Goal: Communication & Community: Share content

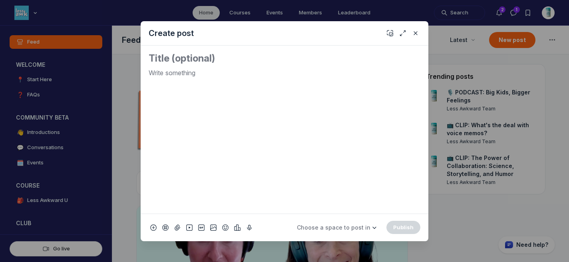
scroll to position [1948, 1530]
click at [223, 229] on icon "Add emoji" at bounding box center [225, 227] width 6 height 8
type input "tv"
click at [231, 108] on span "📺" at bounding box center [235, 113] width 12 height 11
click at [127, 63] on div "Quick post modal" at bounding box center [284, 131] width 569 height 262
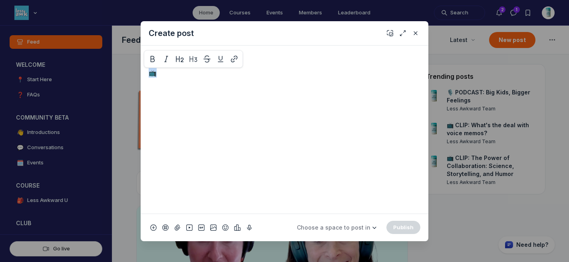
drag, startPoint x: 199, startPoint y: 80, endPoint x: 149, endPoint y: 71, distance: 50.7
click at [147, 70] on div "📺" at bounding box center [285, 130] width 288 height 168
copy p "📺"
click at [338, 57] on textarea "Quick post modal" at bounding box center [285, 58] width 272 height 13
paste textarea "📺"
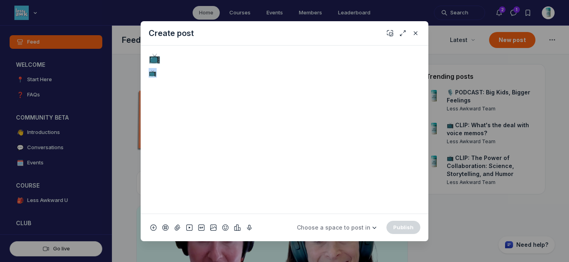
drag, startPoint x: 179, startPoint y: 75, endPoint x: 149, endPoint y: 74, distance: 30.0
click at [149, 74] on p "📺" at bounding box center [285, 73] width 272 height 10
click at [205, 58] on textarea "📺" at bounding box center [285, 58] width 272 height 13
paste textarea "Understanding Children's Hurtful Words"
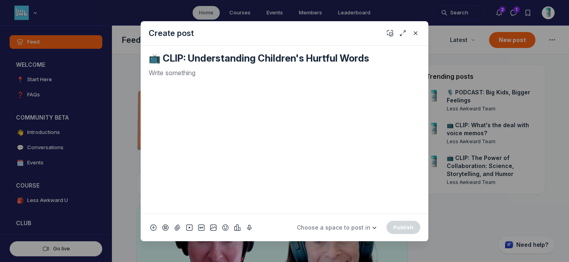
type textarea "📺 CLIP: Understanding Children's Hurtful Words"
click at [229, 91] on div "Quick post modal" at bounding box center [285, 137] width 272 height 139
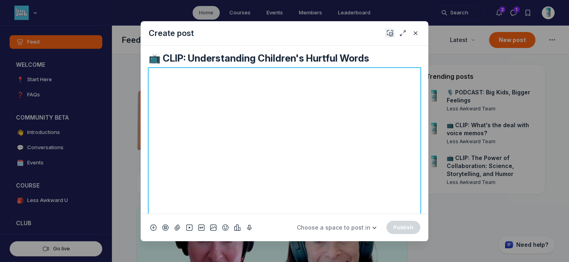
click at [389, 35] on use "Add cover" at bounding box center [390, 33] width 6 height 6
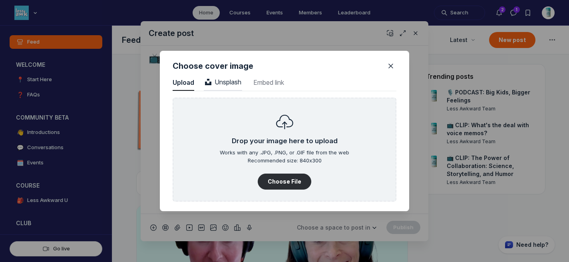
click at [233, 79] on span "Unsplash" at bounding box center [223, 82] width 36 height 8
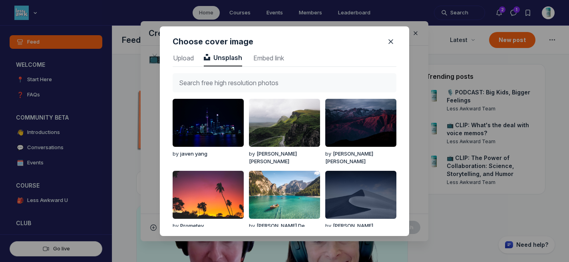
scroll to position [1079, 2006]
click at [233, 79] on input "text" at bounding box center [285, 82] width 224 height 19
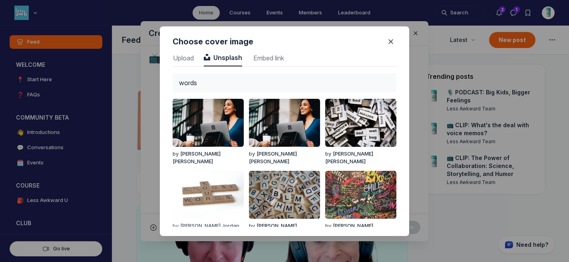
type input "words"
click at [211, 196] on img "button" at bounding box center [208, 195] width 71 height 48
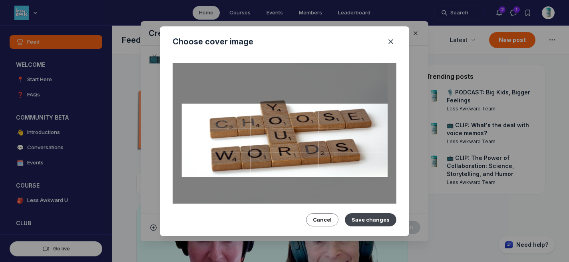
click at [374, 213] on button "Save changes" at bounding box center [371, 219] width 52 height 13
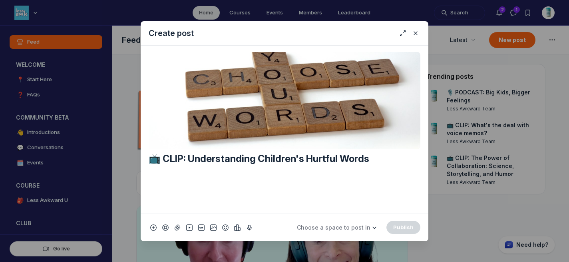
scroll to position [229, 0]
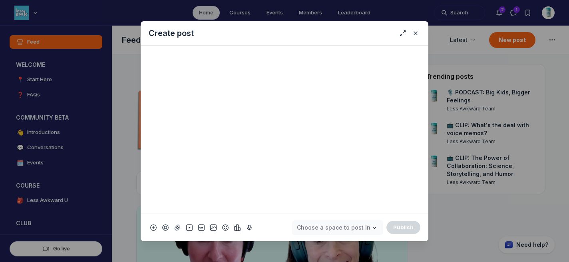
click at [355, 224] on span "Choose a space to post in" at bounding box center [334, 227] width 74 height 7
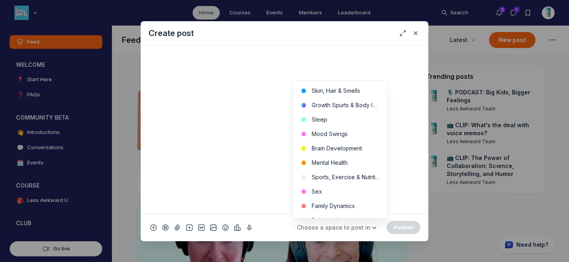
scroll to position [255, 0]
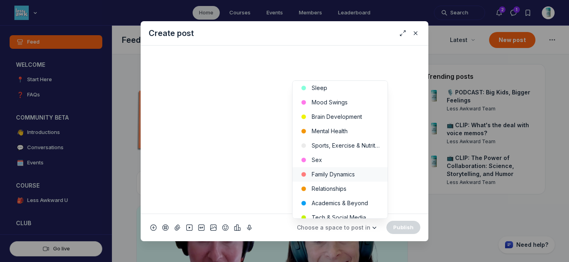
click at [357, 177] on button "Family Dynamics" at bounding box center [339, 174] width 95 height 14
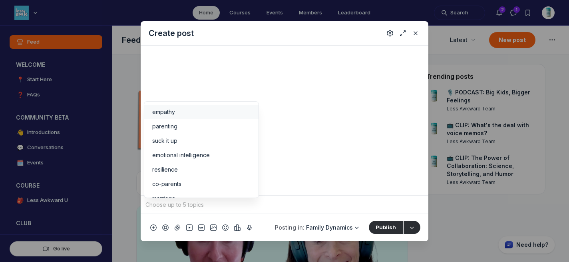
click at [328, 203] on input "Quick post modal" at bounding box center [284, 205] width 281 height 12
click at [172, 111] on span "empathy" at bounding box center [163, 112] width 23 height 8
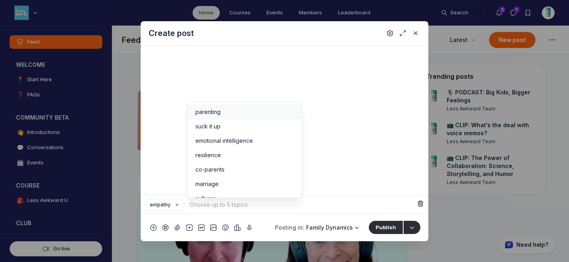
click at [230, 112] on div "parenting" at bounding box center [244, 112] width 98 height 8
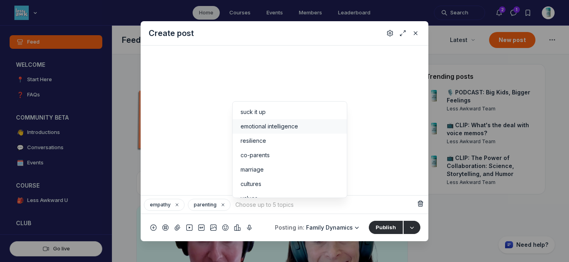
click at [269, 131] on li "emotional intelligence" at bounding box center [290, 126] width 114 height 14
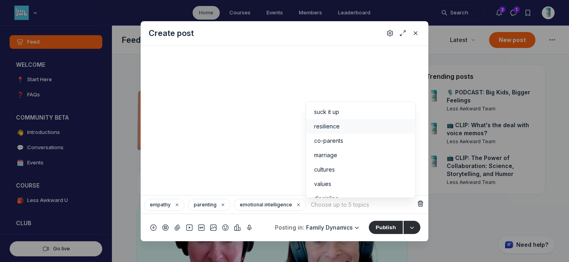
click at [320, 125] on span "resilience" at bounding box center [327, 126] width 26 height 8
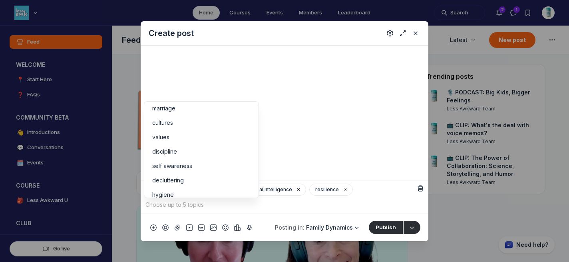
scroll to position [49, 0]
click at [217, 145] on div "self awareness" at bounding box center [201, 149] width 98 height 8
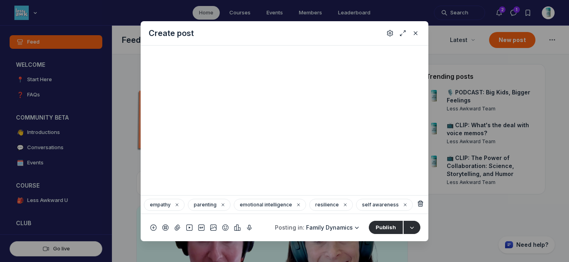
scroll to position [65, 0]
click at [390, 35] on icon "Settings" at bounding box center [390, 33] width 6 height 8
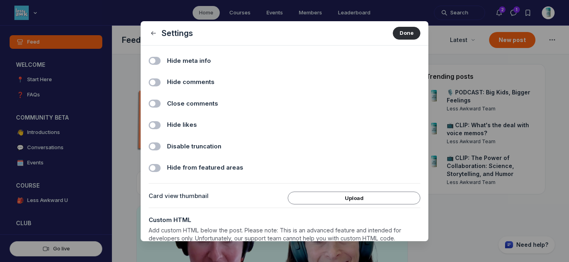
click at [163, 82] on div "Hide comments Toggle switch" at bounding box center [285, 81] width 272 height 22
click at [155, 82] on label "Toggle switch" at bounding box center [155, 82] width 12 height 8
click at [0, 0] on input "Hide comments" at bounding box center [0, 0] width 0 height 0
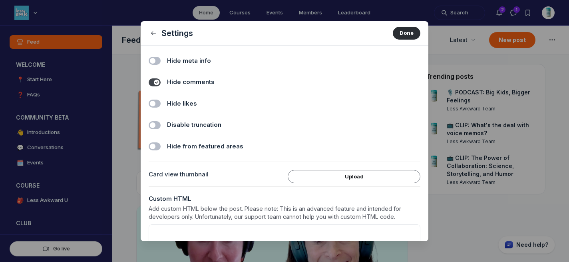
click at [155, 101] on label "Toggle switch" at bounding box center [155, 103] width 12 height 8
click at [0, 0] on input "Hide likes" at bounding box center [0, 0] width 0 height 0
click at [403, 34] on button "Done" at bounding box center [407, 33] width 28 height 13
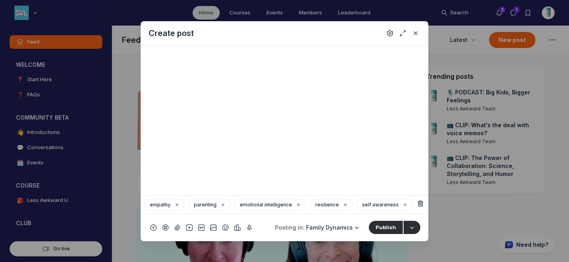
scroll to position [247, 0]
click at [386, 227] on button "Publish" at bounding box center [386, 227] width 34 height 13
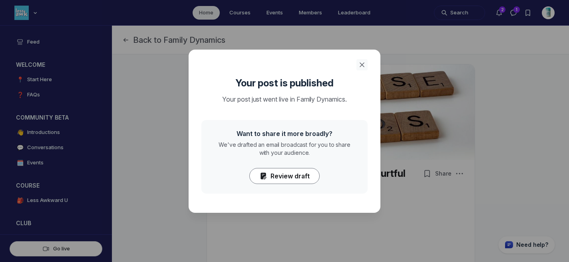
click at [360, 65] on icon "Close" at bounding box center [362, 65] width 8 height 8
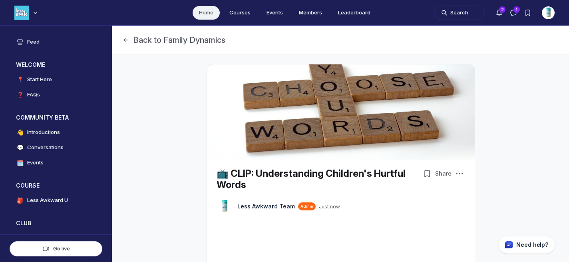
click at [201, 13] on link "Home" at bounding box center [206, 13] width 27 height 14
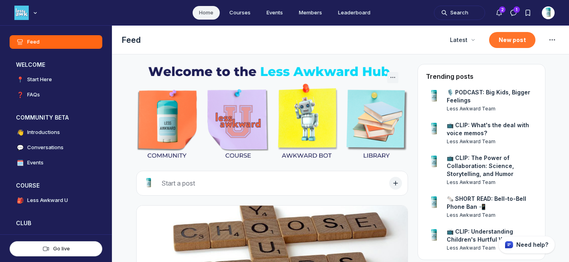
click at [505, 39] on button "New post" at bounding box center [512, 40] width 46 height 16
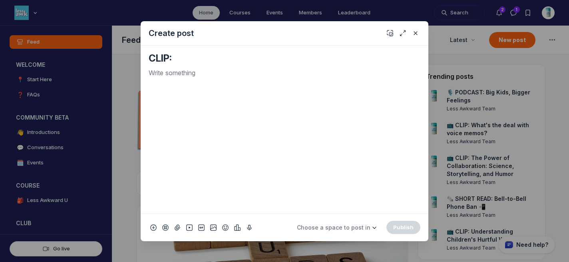
paste textarea "Understanding Sleep and [MEDICAL_DATA] in Mother-Daughter Relationships"
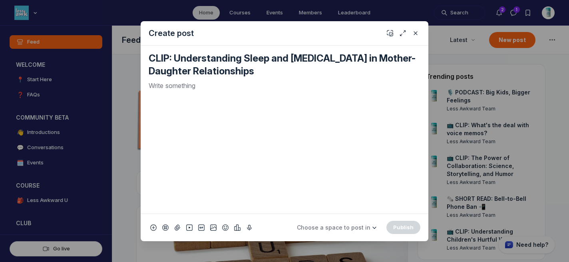
type textarea "CLIP: Understanding Sleep and [MEDICAL_DATA] in Mother-Daughter Relationships"
click at [198, 97] on div "Quick post modal" at bounding box center [285, 144] width 272 height 126
click at [227, 225] on use "Add emoji" at bounding box center [226, 227] width 6 height 6
type input "tv"
click at [232, 113] on span "📺" at bounding box center [235, 113] width 12 height 11
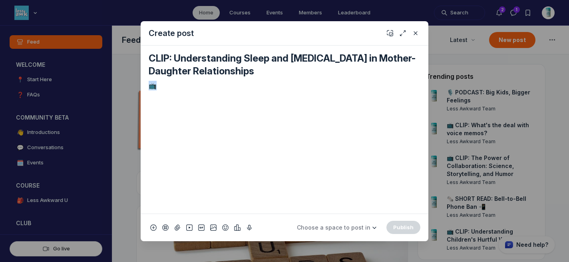
drag, startPoint x: 177, startPoint y: 84, endPoint x: 133, endPoint y: 83, distance: 44.0
click at [133, 83] on div "Create post CLIP: Understanding Sleep and [MEDICAL_DATA] in Mother-Daughter Rel…" at bounding box center [153, 131] width 307 height 262
copy p "📺"
click at [148, 56] on div "CLIP: Understanding Sleep and [MEDICAL_DATA] in Mother-Daughter Relationships 📺" at bounding box center [285, 130] width 288 height 168
click at [151, 56] on textarea "CLIP: Understanding Sleep and [MEDICAL_DATA] in Mother-Daughter Relationships" at bounding box center [285, 65] width 272 height 26
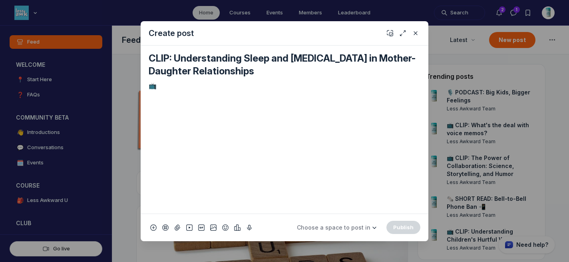
paste textarea "📺"
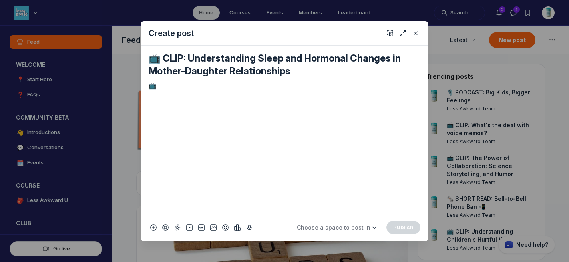
type textarea "📺 CLIP: Understanding Sleep and Hormonal Changes in Mother-Daughter Relationshi…"
drag, startPoint x: 157, startPoint y: 87, endPoint x: 147, endPoint y: 86, distance: 10.1
click at [147, 86] on div "📺 CLIP: Understanding Sleep and [MEDICAL_DATA] in Mother-Daughter Relationships…" at bounding box center [285, 130] width 288 height 168
click at [387, 33] on icon "Add cover" at bounding box center [390, 33] width 6 height 8
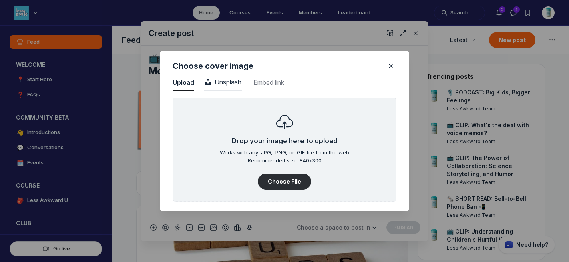
click at [227, 78] on span "Unsplash" at bounding box center [223, 82] width 36 height 8
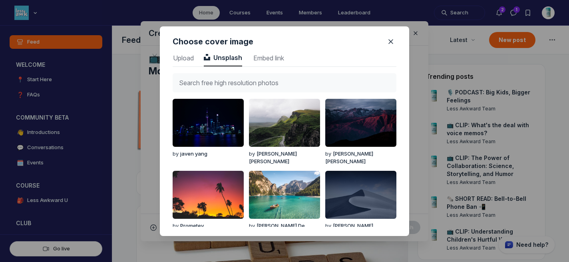
click at [231, 84] on input "text" at bounding box center [285, 82] width 224 height 19
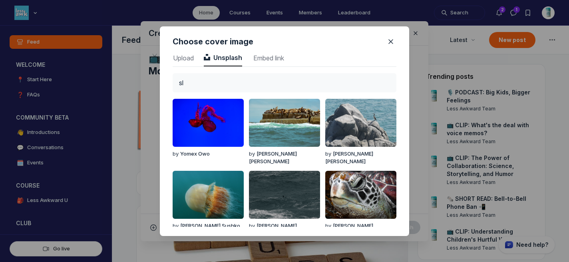
type input "s"
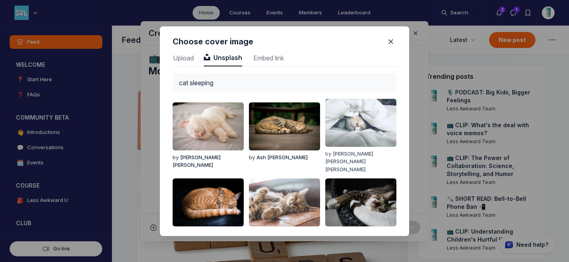
type input "cat sleeping"
click at [344, 128] on img "button" at bounding box center [360, 123] width 71 height 48
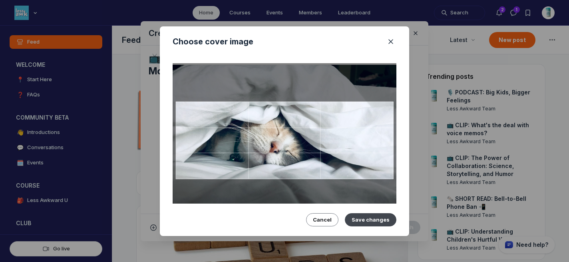
click at [364, 214] on button "Save changes" at bounding box center [371, 219] width 52 height 13
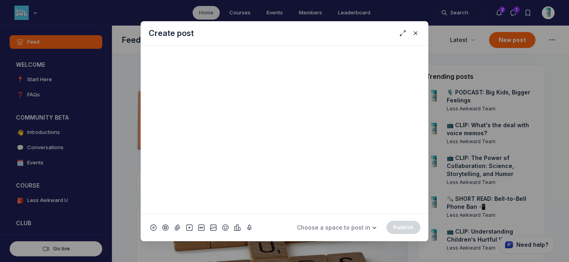
scroll to position [241, 0]
click at [342, 226] on span "Choose a space to post in" at bounding box center [334, 227] width 74 height 7
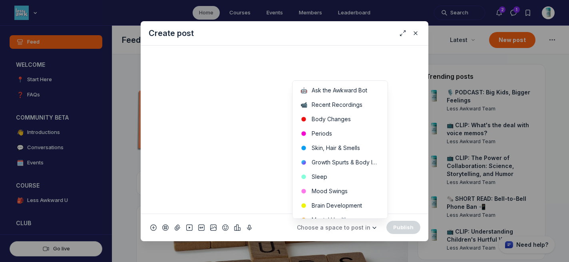
scroll to position [167, 0]
click at [340, 175] on button "Sleep" at bounding box center [339, 176] width 95 height 14
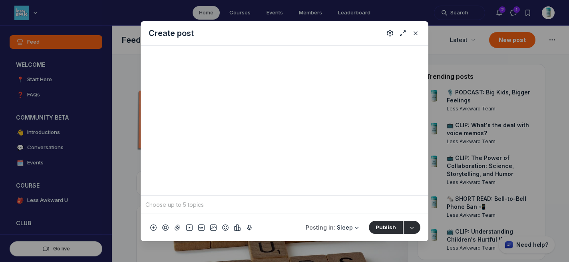
click at [309, 201] on input "Quick post modal" at bounding box center [284, 205] width 281 height 12
click at [173, 157] on div "sleep" at bounding box center [201, 158] width 98 height 8
click at [197, 173] on span "night mode" at bounding box center [203, 173] width 30 height 8
click at [247, 207] on input "Quick post modal" at bounding box center [323, 205] width 185 height 12
type input "m"
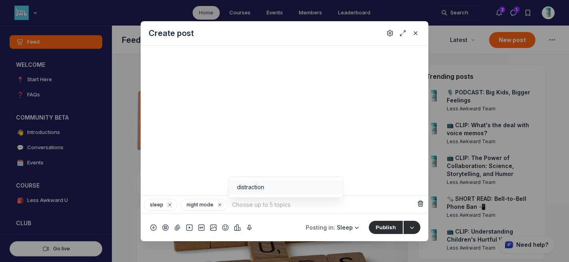
click at [354, 207] on input "Quick post modal" at bounding box center [323, 205] width 185 height 12
click at [391, 29] on icon "Settings" at bounding box center [390, 33] width 6 height 8
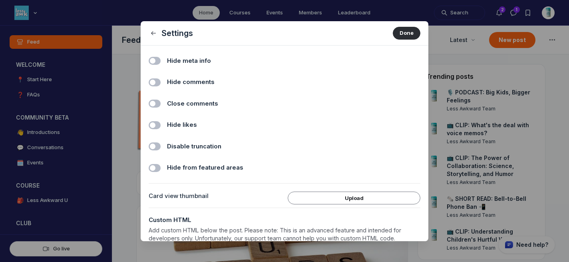
click at [217, 80] on label "Hide comments" at bounding box center [293, 82] width 253 height 9
click at [0, 0] on input "Hide comments" at bounding box center [0, 0] width 0 height 0
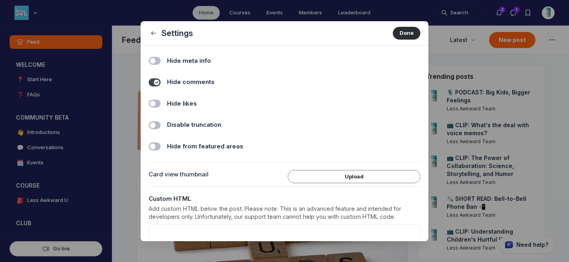
click at [191, 102] on span "Hide likes" at bounding box center [182, 103] width 30 height 9
click at [0, 0] on input "Hide likes" at bounding box center [0, 0] width 0 height 0
click at [398, 33] on button "Done" at bounding box center [407, 33] width 28 height 13
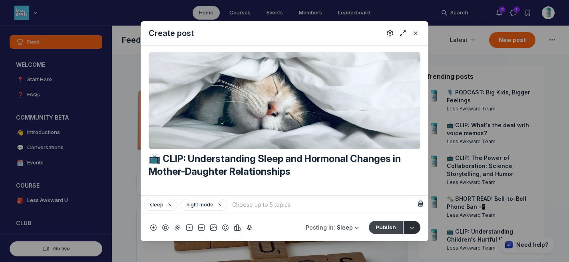
click at [384, 227] on button "Publish" at bounding box center [386, 227] width 34 height 13
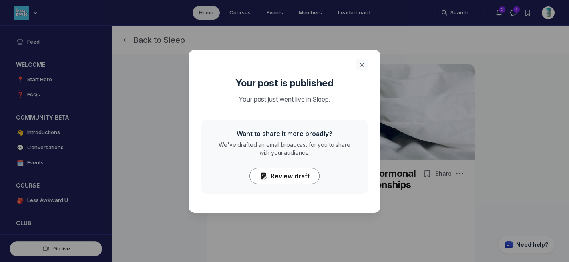
click at [365, 62] on icon "Close" at bounding box center [362, 65] width 8 height 8
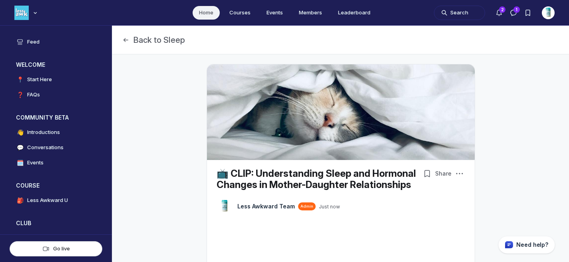
click at [199, 13] on link "Home" at bounding box center [206, 13] width 27 height 14
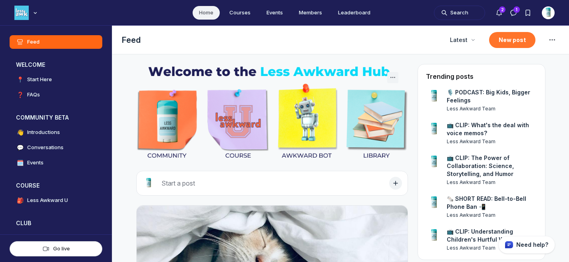
click at [511, 42] on button "New post" at bounding box center [512, 40] width 46 height 16
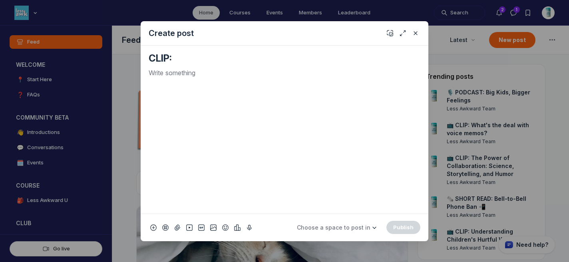
paste textarea "Got blood on your favorite underwear? No biggie."
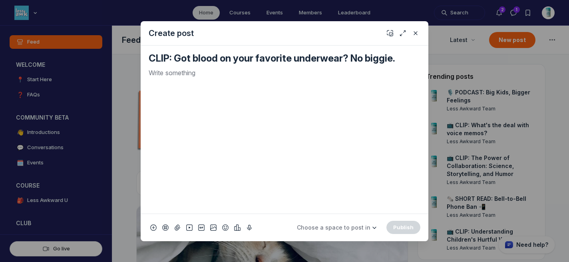
type textarea "CLIP: Got blood on your favorite underwear? No biggie."
click at [187, 78] on div "Quick post modal" at bounding box center [285, 137] width 272 height 139
click at [225, 227] on icon "Add emoji" at bounding box center [225, 227] width 6 height 8
type input "tv"
click at [234, 112] on span "📺" at bounding box center [235, 113] width 12 height 11
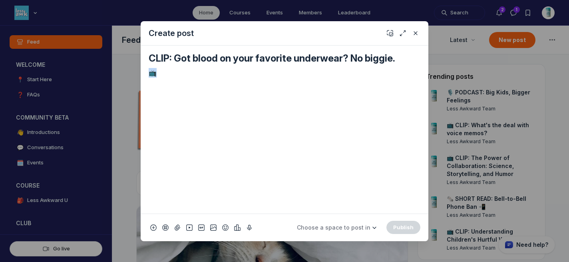
drag, startPoint x: 164, startPoint y: 72, endPoint x: 139, endPoint y: 70, distance: 24.9
click at [139, 70] on div "Create post CLIP: Got blood on your favorite underwear? No biggie. 📺 Choose a s…" at bounding box center [153, 131] width 307 height 262
copy p "📺"
click at [150, 58] on textarea "CLIP: Got blood on your favorite underwear? No biggie." at bounding box center [285, 58] width 272 height 13
paste textarea "📺"
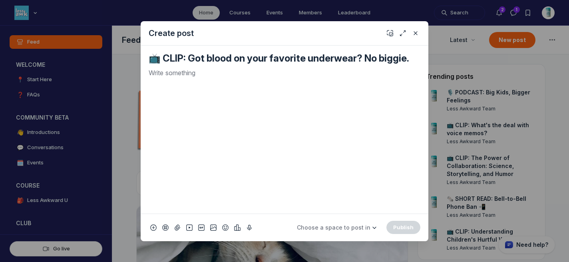
type textarea "📺 CLIP: Got blood on your favorite underwear? No biggie."
click at [161, 72] on p "Quick post modal" at bounding box center [285, 73] width 272 height 10
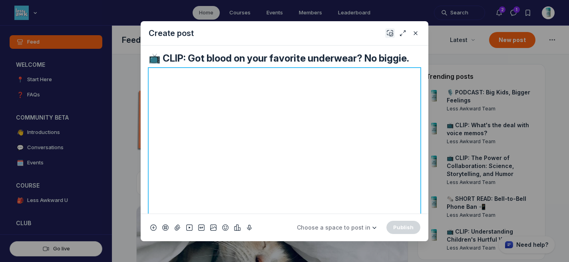
click at [391, 34] on icon "Add cover" at bounding box center [390, 33] width 6 height 8
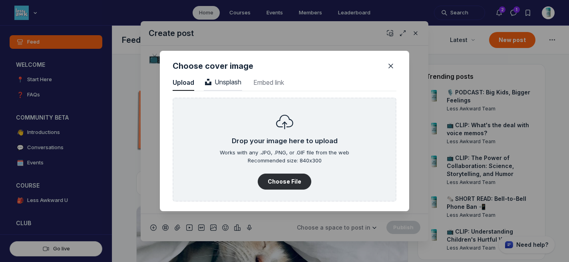
click at [223, 78] on span "Unsplash" at bounding box center [223, 82] width 36 height 8
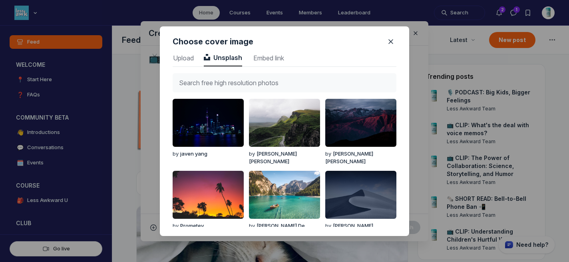
click at [223, 78] on input "text" at bounding box center [285, 82] width 224 height 19
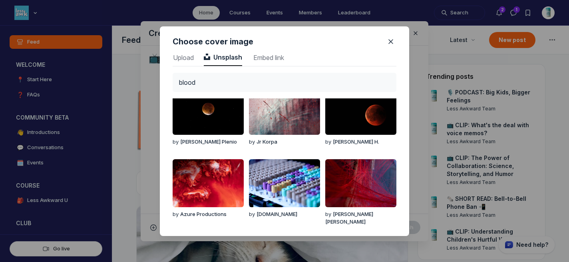
scroll to position [0, 0]
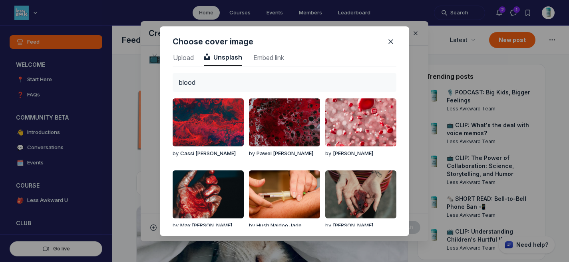
drag, startPoint x: 203, startPoint y: 78, endPoint x: 163, endPoint y: 66, distance: 41.9
click at [164, 66] on div "Upload Upload Unsplash Unsplash Embed link Embed link blood by [PERSON_NAME] by…" at bounding box center [284, 142] width 249 height 185
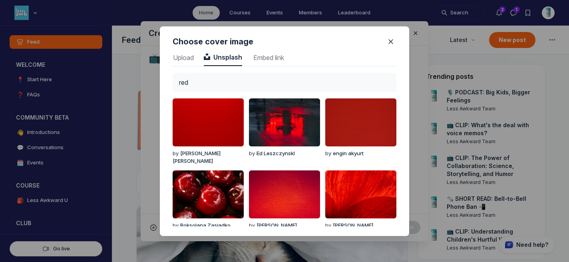
drag, startPoint x: 225, startPoint y: 76, endPoint x: 150, endPoint y: 64, distance: 76.6
click at [150, 64] on div "Choose cover image Upload Upload Unsplash Unsplash Embed link Embed link red by…" at bounding box center [284, 131] width 569 height 262
type input "a"
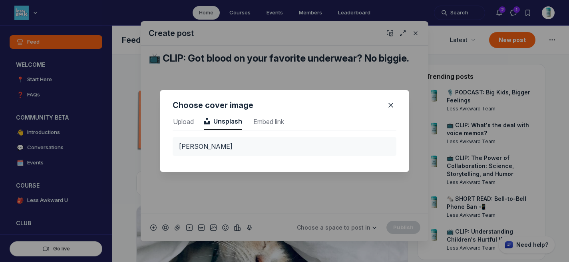
scroll to position [1079, 2006]
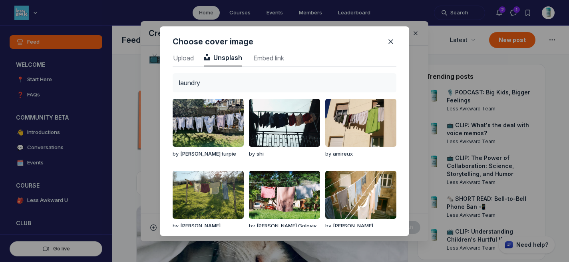
type input "laundry"
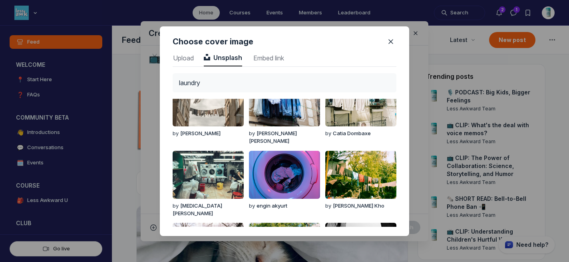
scroll to position [244, 0]
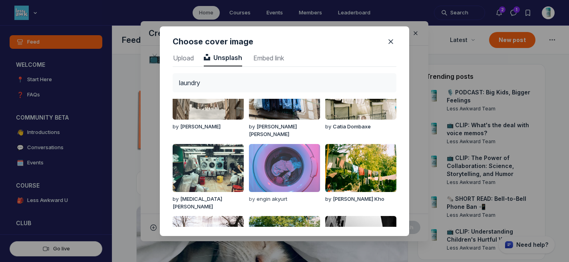
click at [260, 144] on img "button" at bounding box center [284, 168] width 71 height 48
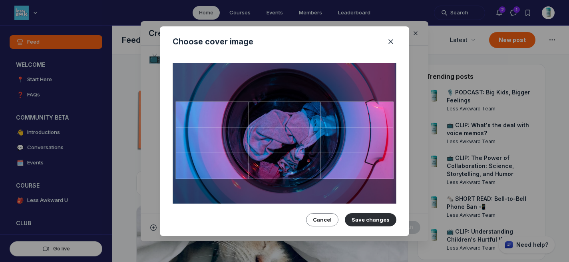
drag, startPoint x: 272, startPoint y: 138, endPoint x: 272, endPoint y: 132, distance: 6.0
click at [272, 132] on div at bounding box center [285, 140] width 218 height 78
click at [361, 219] on button "Save changes" at bounding box center [371, 219] width 52 height 13
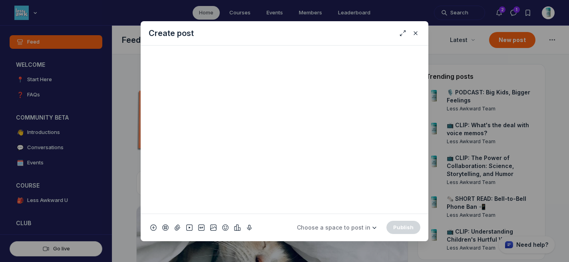
scroll to position [229, 0]
click at [348, 223] on button "Choose a space to post in" at bounding box center [337, 227] width 91 height 14
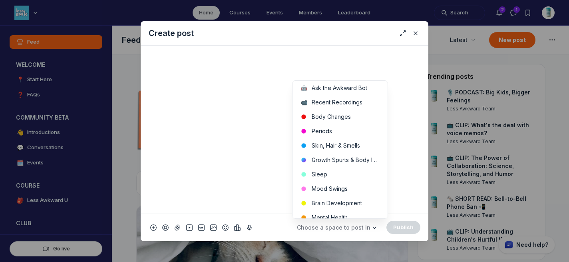
scroll to position [169, 0]
click at [348, 133] on button "Periods" at bounding box center [339, 130] width 95 height 14
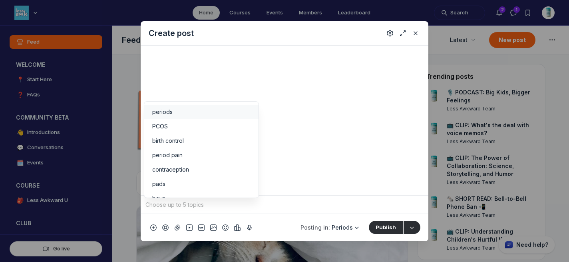
click at [271, 203] on input "Quick post modal" at bounding box center [284, 205] width 281 height 12
click at [181, 113] on div "periods" at bounding box center [201, 112] width 98 height 8
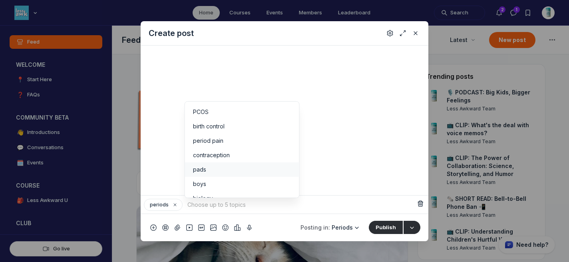
click at [237, 169] on div "pads" at bounding box center [242, 169] width 98 height 8
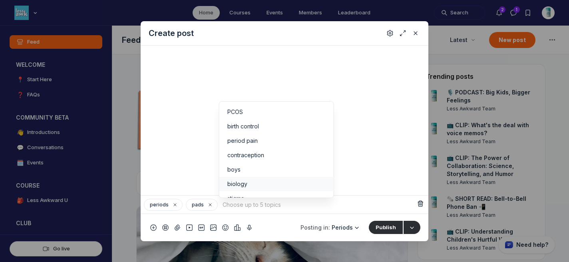
click at [254, 182] on div "biology" at bounding box center [276, 184] width 98 height 8
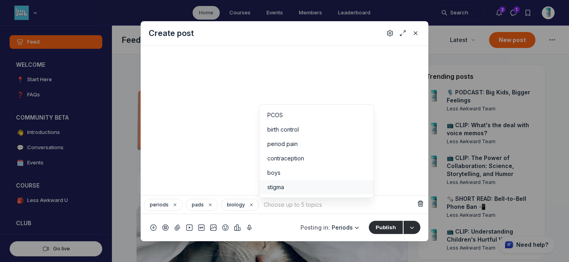
click at [296, 183] on div "stigma" at bounding box center [316, 187] width 98 height 8
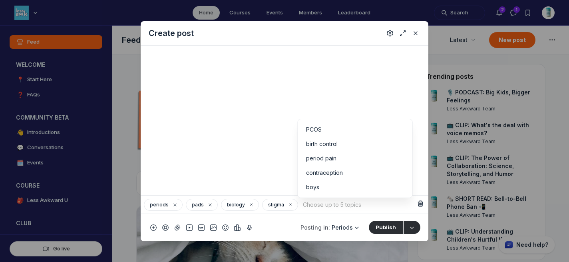
click at [332, 203] on input "Quick post modal" at bounding box center [358, 205] width 114 height 12
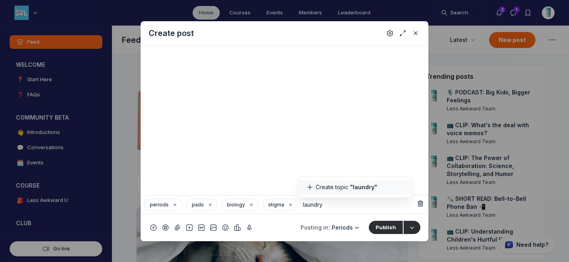
type input "laundry"
click at [333, 187] on li "Create topic "laundry"" at bounding box center [355, 187] width 114 height 14
click at [369, 204] on div "periods pads biology stigma laundry" at bounding box center [280, 205] width 272 height 12
click at [338, 204] on div "periods pads biology stigma laundry" at bounding box center [280, 205] width 272 height 12
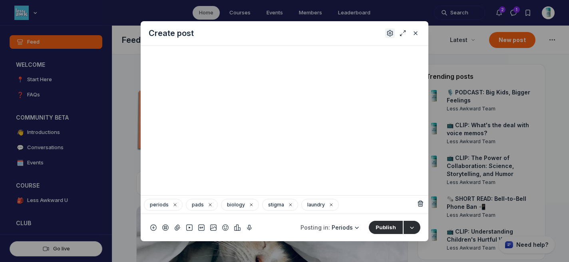
click at [387, 36] on icon "Settings" at bounding box center [390, 33] width 6 height 8
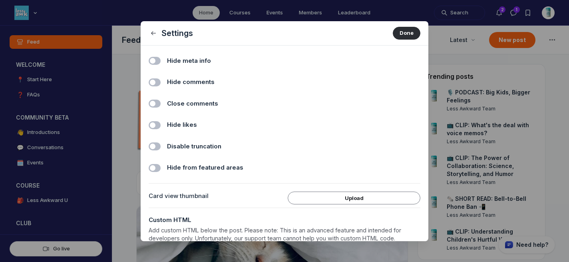
click at [203, 82] on span "Hide comments" at bounding box center [191, 82] width 48 height 9
click at [0, 0] on input "Hide comments" at bounding box center [0, 0] width 0 height 0
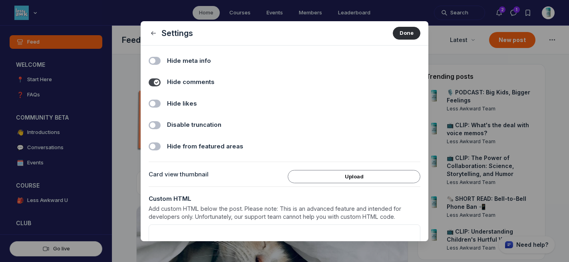
click at [192, 103] on span "Hide likes" at bounding box center [182, 103] width 30 height 9
click at [0, 0] on input "Hide likes" at bounding box center [0, 0] width 0 height 0
click at [408, 38] on button "Done" at bounding box center [407, 33] width 28 height 13
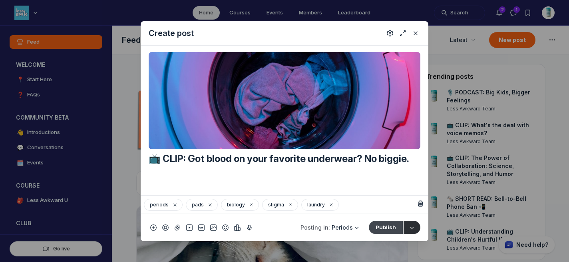
click at [382, 230] on button "Publish" at bounding box center [386, 227] width 34 height 13
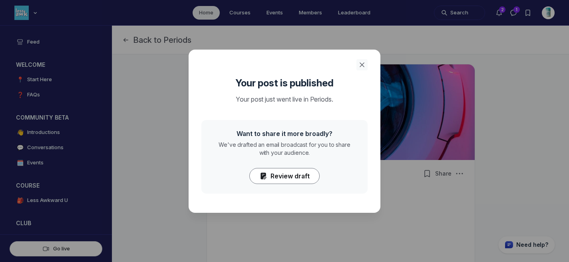
click at [362, 62] on icon "Close" at bounding box center [362, 65] width 8 height 8
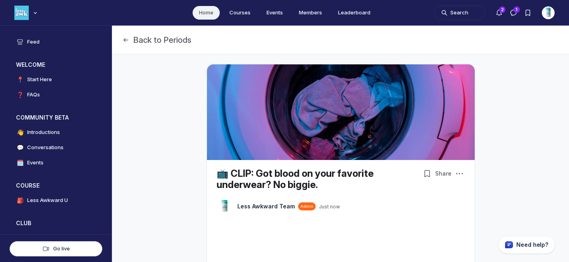
click at [208, 13] on link "Home" at bounding box center [206, 13] width 27 height 14
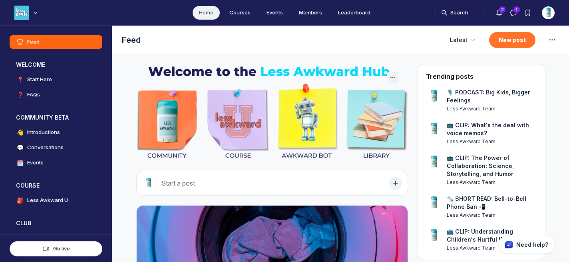
click at [509, 37] on button "New post" at bounding box center [512, 40] width 46 height 16
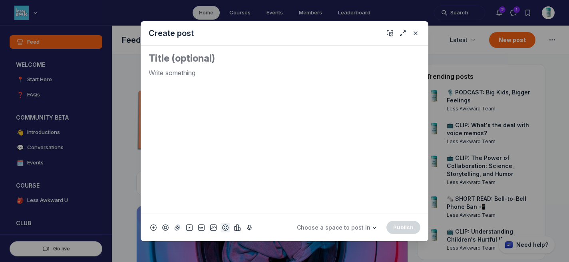
click at [228, 225] on icon "Add emoji" at bounding box center [225, 227] width 6 height 8
type input "tv"
click at [236, 111] on span "📺" at bounding box center [235, 113] width 12 height 11
drag, startPoint x: 163, startPoint y: 74, endPoint x: 143, endPoint y: 70, distance: 19.8
click at [143, 70] on div "📺" at bounding box center [285, 130] width 288 height 168
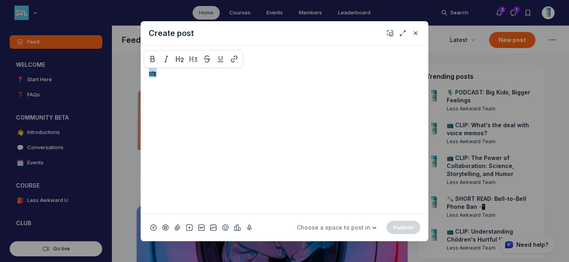
copy p "📺"
click at [169, 54] on textarea "Quick post modal" at bounding box center [285, 58] width 272 height 13
paste textarea "📺"
paste textarea "Parenting isn’t perfect. It’s okay if you need a do-over — take it"
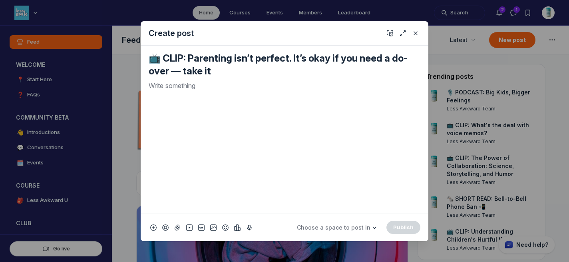
type textarea "📺 CLIP: Parenting isn’t perfect. It’s okay if you need a do-over — take it"
click at [225, 90] on p "Quick post modal" at bounding box center [285, 86] width 272 height 10
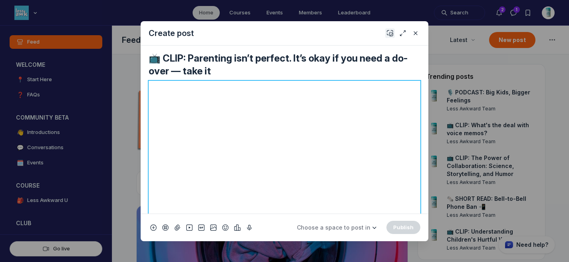
click at [390, 32] on use "Add cover" at bounding box center [390, 33] width 6 height 6
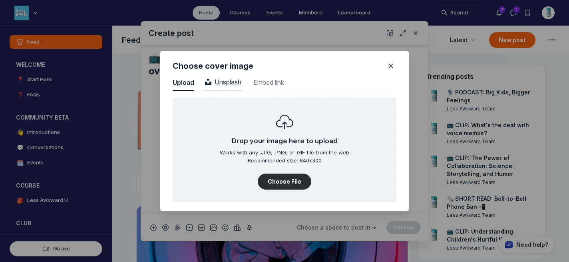
click at [235, 78] on span "Unsplash" at bounding box center [223, 82] width 36 height 8
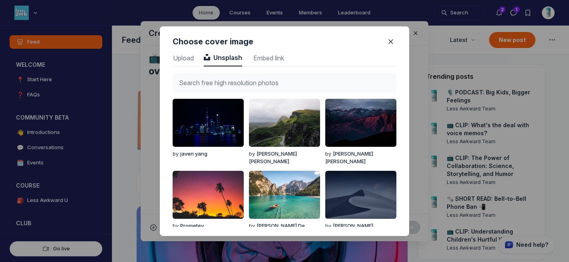
click at [235, 83] on input "text" at bounding box center [285, 82] width 224 height 19
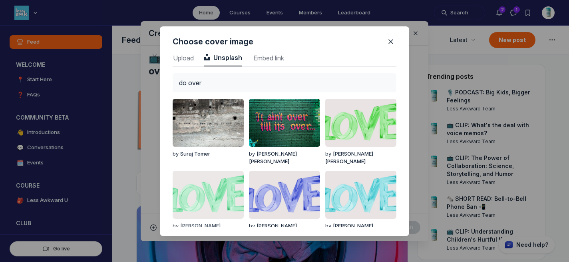
type input "do over"
click at [210, 185] on img "button" at bounding box center [208, 195] width 71 height 48
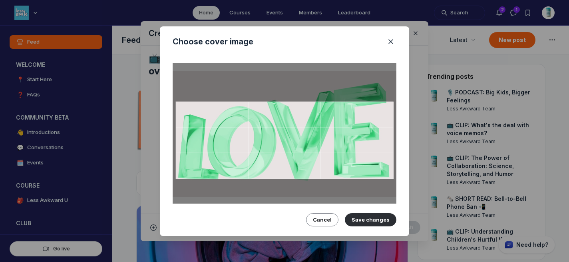
drag, startPoint x: 304, startPoint y: 125, endPoint x: 300, endPoint y: 119, distance: 7.4
click at [300, 119] on div at bounding box center [285, 140] width 218 height 78
click at [388, 214] on button "Save changes" at bounding box center [371, 219] width 52 height 13
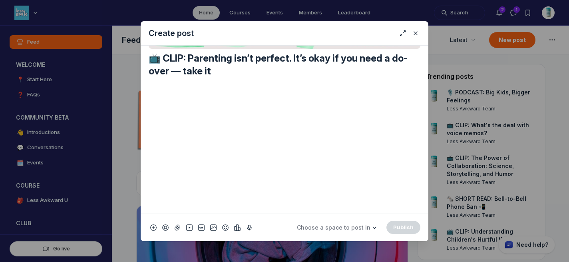
scroll to position [241, 0]
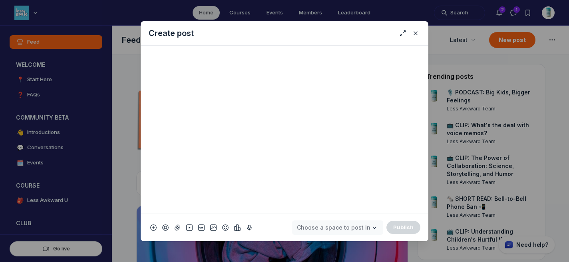
click at [342, 224] on span "Choose a space to post in" at bounding box center [334, 227] width 74 height 7
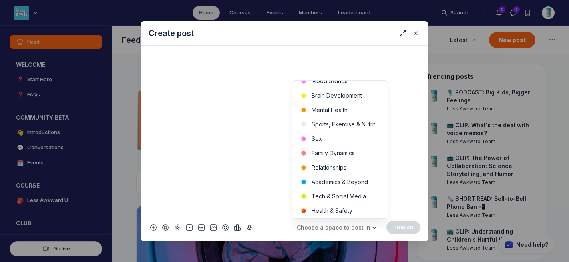
scroll to position [276, 0]
click at [347, 150] on button "Family Dynamics" at bounding box center [339, 152] width 95 height 14
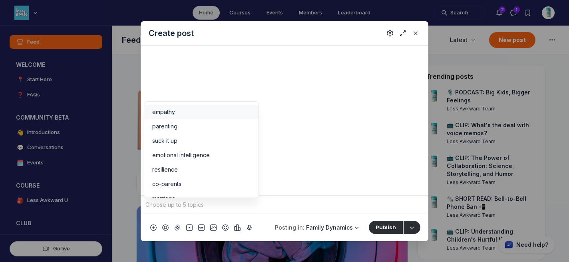
click at [280, 206] on input "Quick post modal" at bounding box center [284, 205] width 281 height 12
click at [161, 114] on span "empathy" at bounding box center [163, 112] width 23 height 8
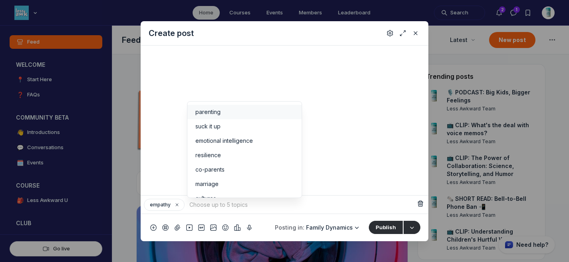
click at [223, 114] on div "parenting" at bounding box center [244, 112] width 98 height 8
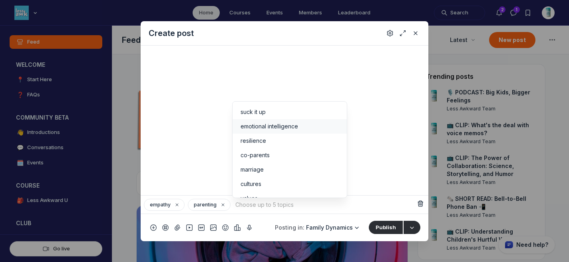
click at [267, 130] on span "emotional intelligence" at bounding box center [270, 126] width 58 height 8
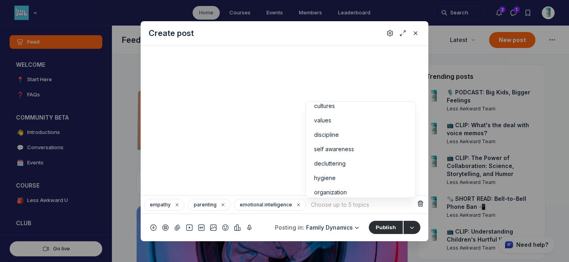
scroll to position [69, 0]
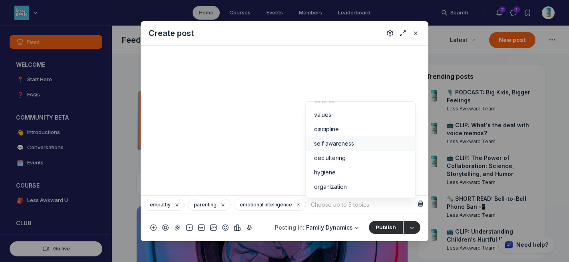
click at [373, 138] on li "self awareness" at bounding box center [360, 143] width 109 height 14
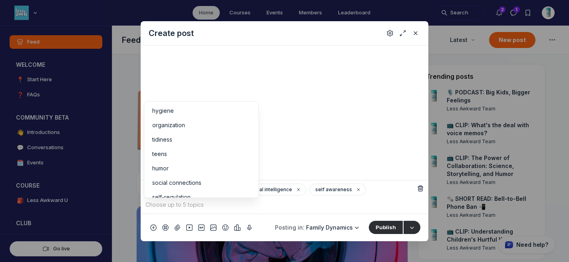
scroll to position [141, 0]
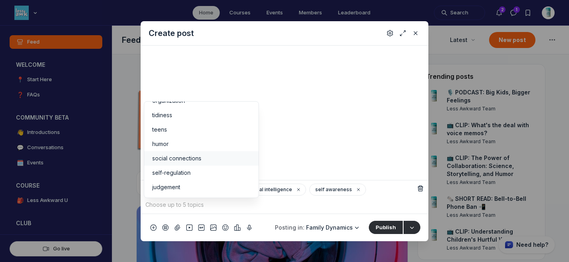
click at [201, 153] on li "social connections" at bounding box center [201, 158] width 114 height 14
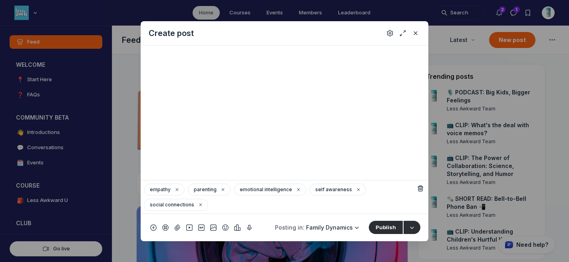
scroll to position [0, 0]
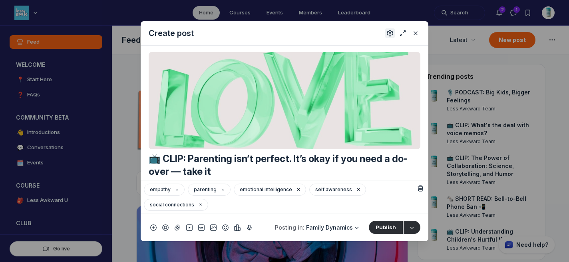
click at [392, 32] on use "Settings" at bounding box center [390, 33] width 6 height 6
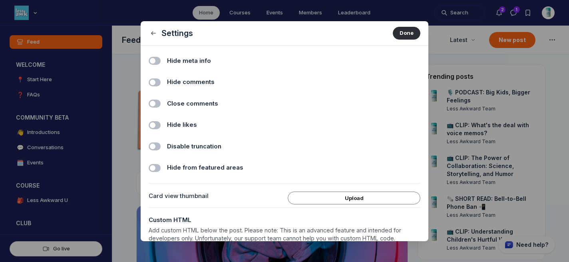
click at [187, 81] on span "Hide comments" at bounding box center [191, 82] width 48 height 9
click at [0, 0] on input "Hide comments" at bounding box center [0, 0] width 0 height 0
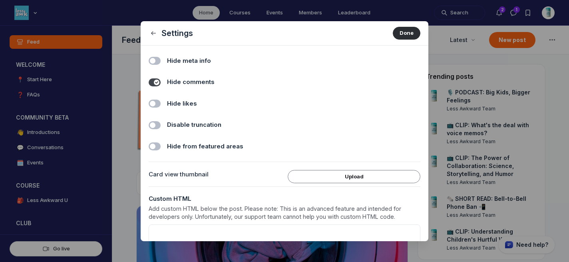
click at [186, 104] on span "Hide likes" at bounding box center [182, 103] width 30 height 9
click at [0, 0] on input "Hide likes" at bounding box center [0, 0] width 0 height 0
click at [402, 31] on button "Done" at bounding box center [407, 33] width 28 height 13
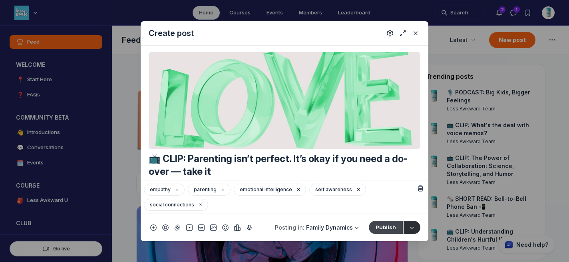
click at [391, 228] on button "Publish" at bounding box center [386, 227] width 34 height 13
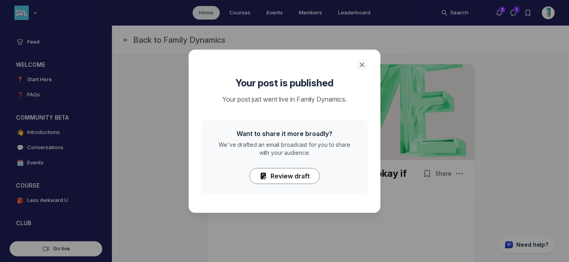
click at [362, 64] on icon "Close" at bounding box center [362, 65] width 8 height 8
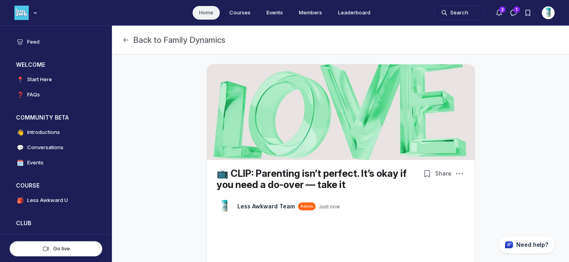
click at [203, 10] on link "Home" at bounding box center [206, 13] width 27 height 14
